Goal: Find specific page/section: Find specific page/section

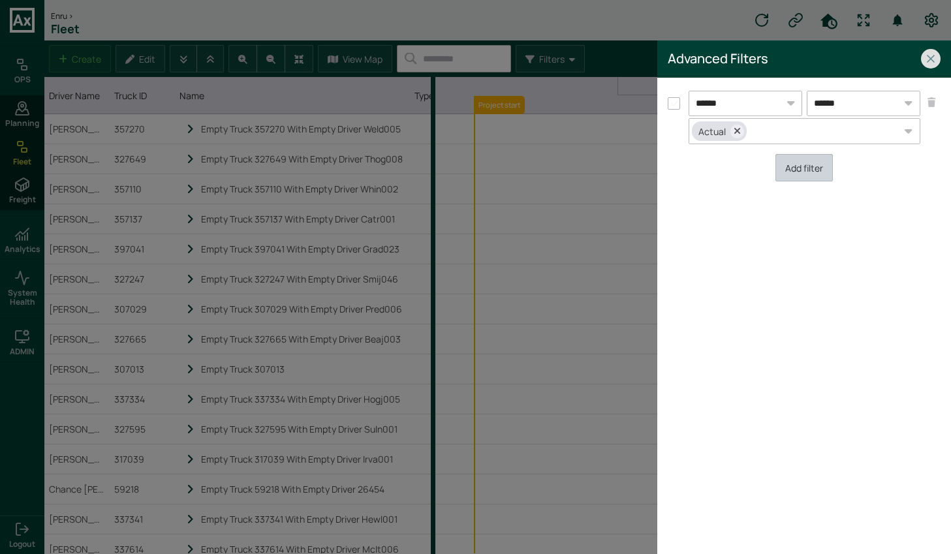
scroll to position [0, 447]
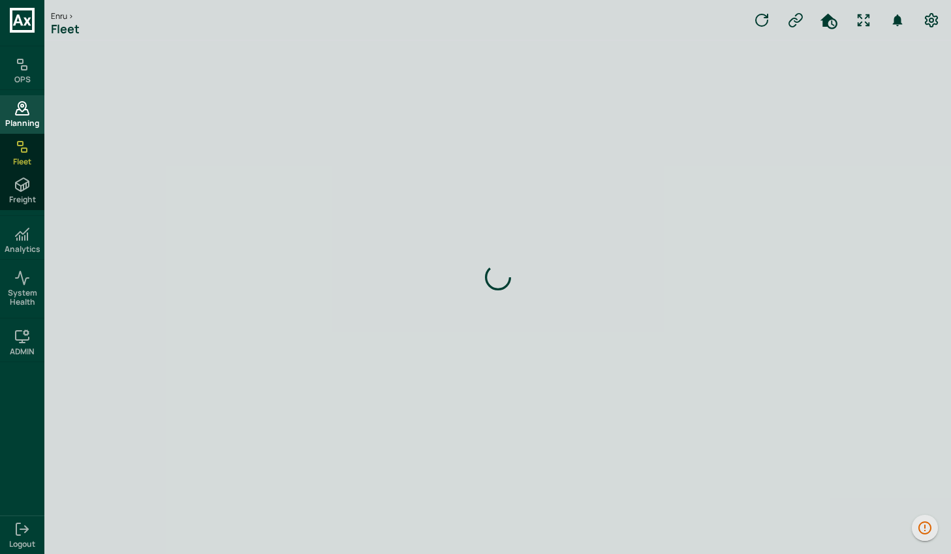
click at [8, 123] on span "Planning" at bounding box center [22, 123] width 34 height 9
